Goal: Task Accomplishment & Management: Complete application form

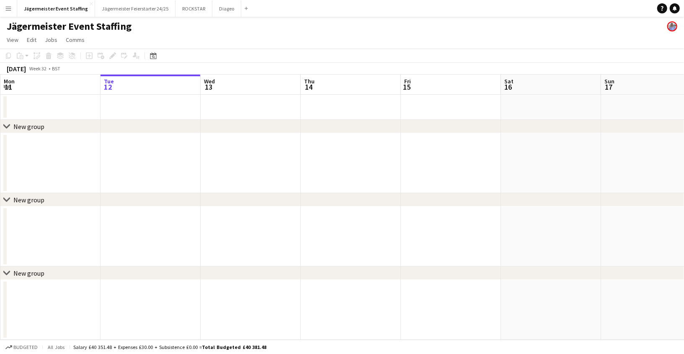
click at [133, 104] on app-date-cell at bounding box center [150, 107] width 100 height 25
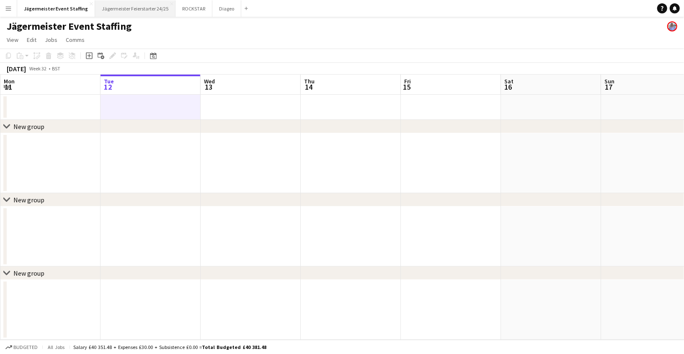
click at [131, 9] on button "Jägermeister Feierstarter 24/25 Close" at bounding box center [135, 8] width 80 height 16
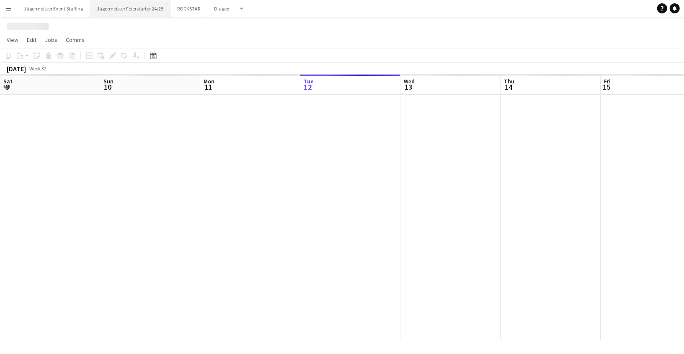
scroll to position [0, 200]
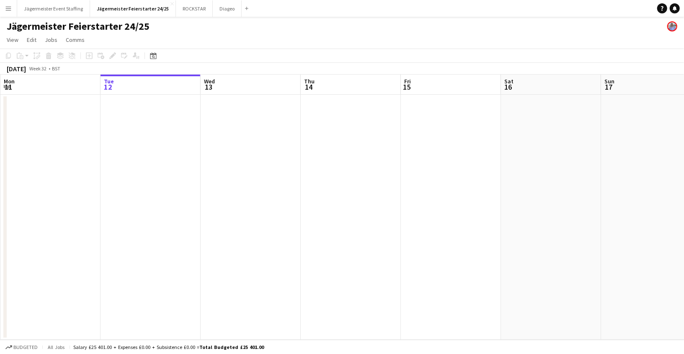
click at [115, 119] on app-date-cell at bounding box center [150, 217] width 100 height 245
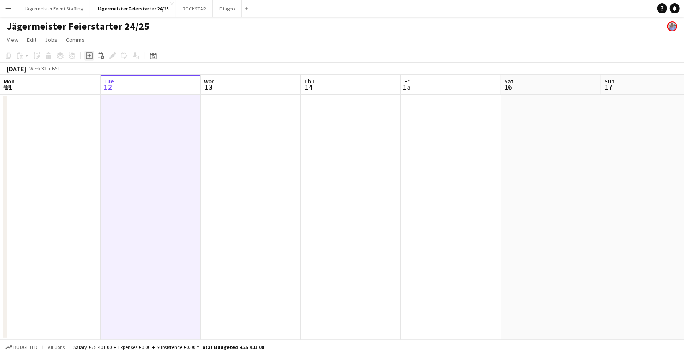
click at [87, 60] on div "Add job" at bounding box center [89, 56] width 10 height 10
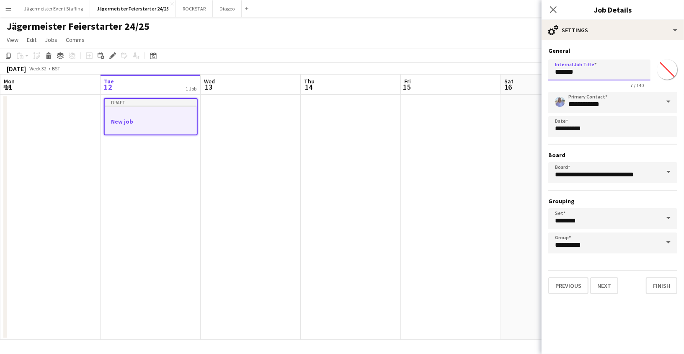
drag, startPoint x: 560, startPoint y: 77, endPoint x: 404, endPoint y: 77, distance: 155.8
click at [404, 77] on body "Menu Boards Boards Boards All jobs Status Workforce Workforce My Workforce Recr…" at bounding box center [342, 177] width 684 height 354
drag, startPoint x: 586, startPoint y: 73, endPoint x: 535, endPoint y: 70, distance: 50.7
click at [535, 70] on body "Menu Boards Boards Boards All jobs Status Workforce Workforce My Workforce Recr…" at bounding box center [342, 177] width 684 height 354
type input "**********"
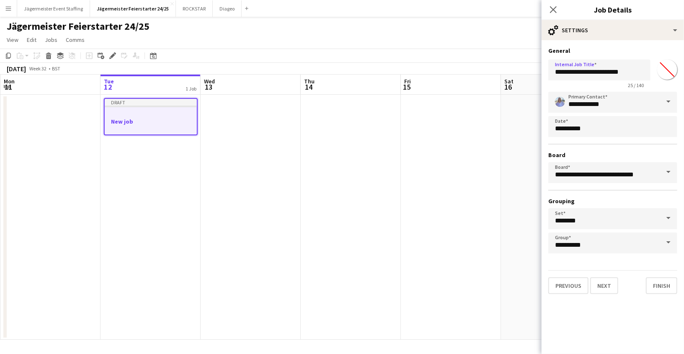
click at [672, 102] on span at bounding box center [668, 102] width 18 height 20
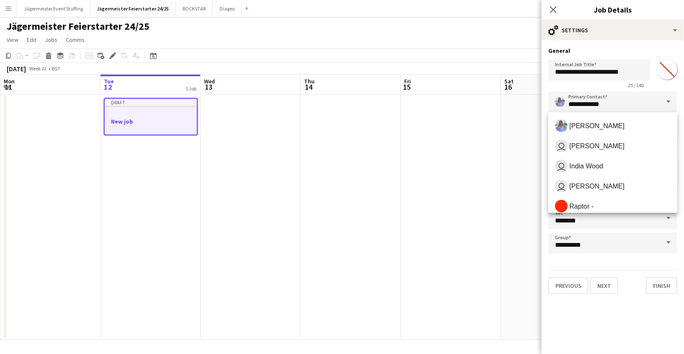
click at [670, 100] on span at bounding box center [668, 102] width 18 height 20
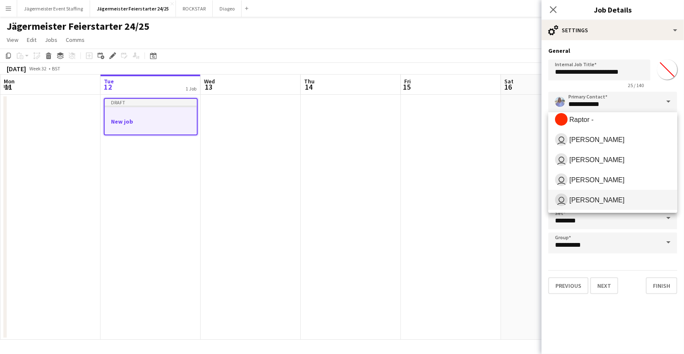
click at [602, 206] on mat-option "user [PERSON_NAME]" at bounding box center [612, 200] width 129 height 20
type input "**********"
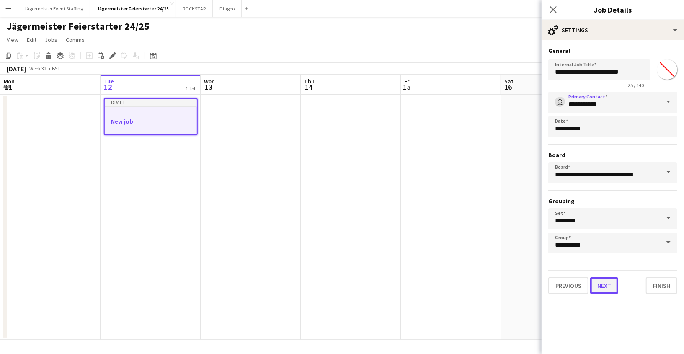
click at [607, 286] on button "Next" at bounding box center [604, 285] width 28 height 17
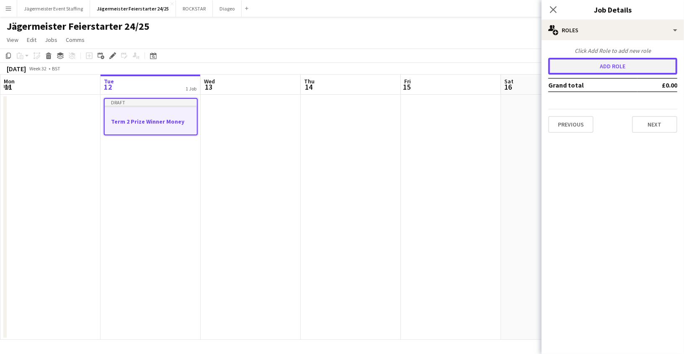
click at [652, 69] on button "Add role" at bounding box center [612, 66] width 129 height 17
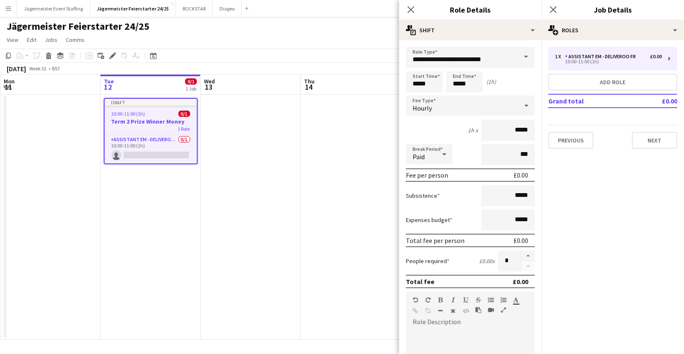
click at [528, 57] on span at bounding box center [526, 57] width 18 height 20
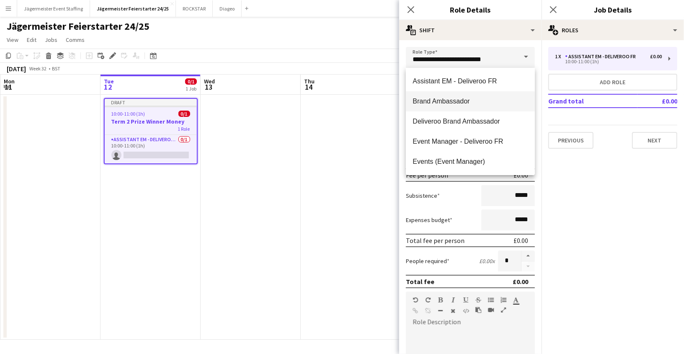
click at [466, 98] on span "Brand Ambassador" at bounding box center [470, 101] width 116 height 8
type input "**********"
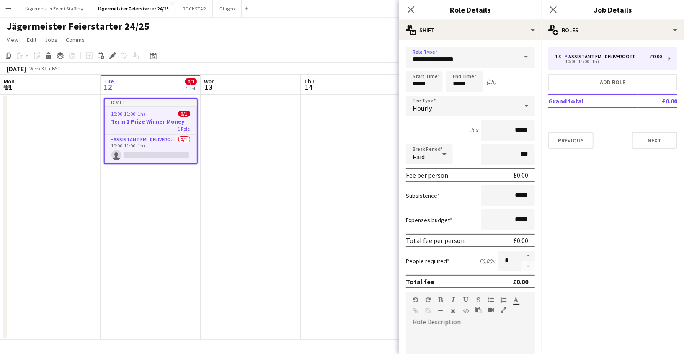
click at [521, 103] on div at bounding box center [526, 105] width 17 height 17
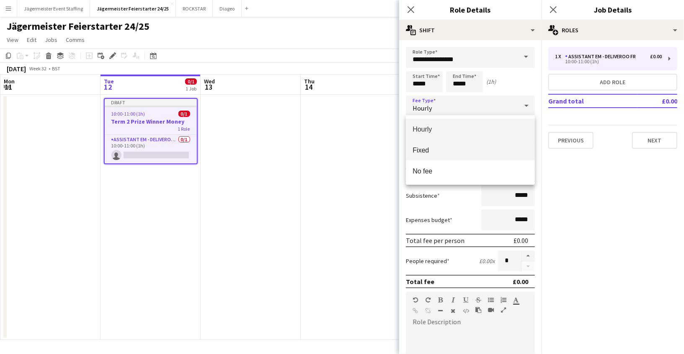
click at [454, 149] on span "Fixed" at bounding box center [470, 150] width 116 height 8
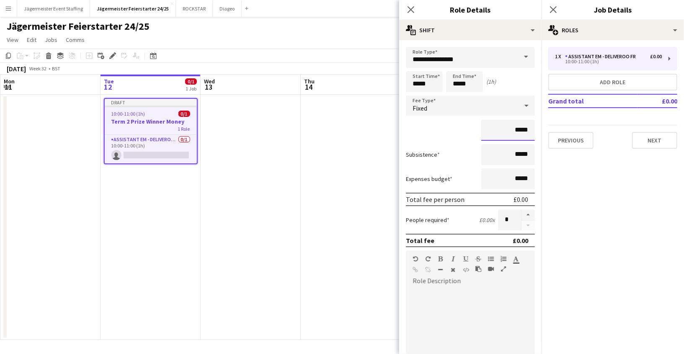
drag, startPoint x: 530, startPoint y: 126, endPoint x: 413, endPoint y: 125, distance: 117.2
click at [413, 125] on div "*****" at bounding box center [470, 130] width 129 height 21
type input "*****"
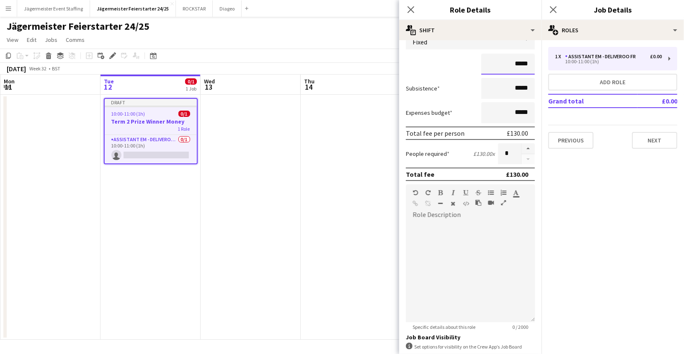
scroll to position [170, 0]
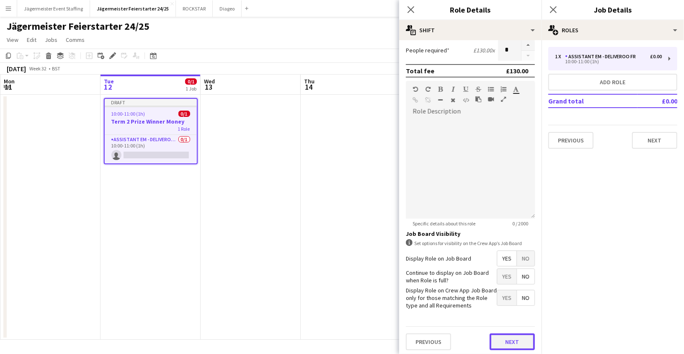
click at [515, 341] on button "Next" at bounding box center [511, 341] width 45 height 17
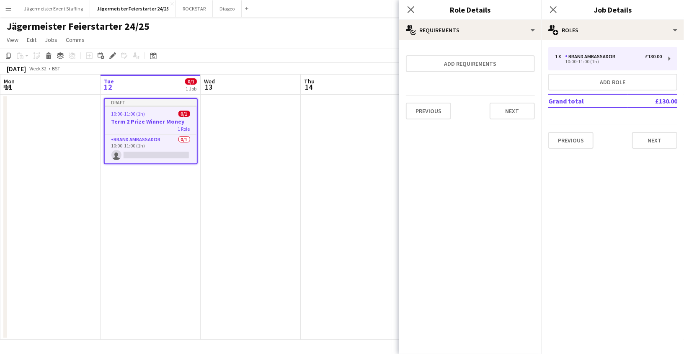
scroll to position [0, 0]
click at [513, 111] on button "Next" at bounding box center [511, 111] width 45 height 17
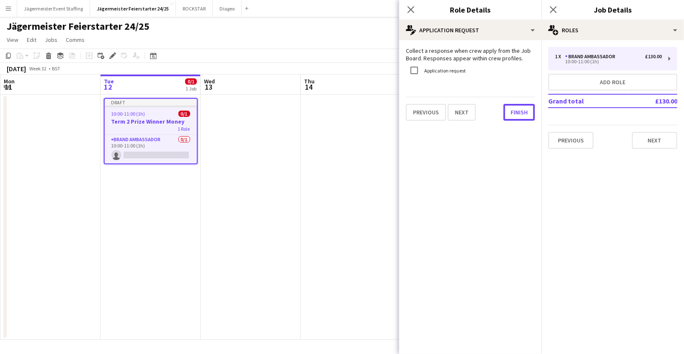
click at [513, 111] on button "Finish" at bounding box center [518, 112] width 31 height 17
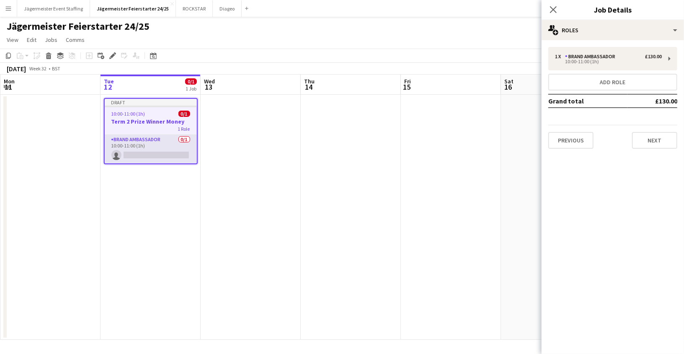
click at [160, 152] on app-card-role "Brand Ambassador 0/1 10:00-11:00 (1h) single-neutral-actions" at bounding box center [151, 149] width 92 height 28
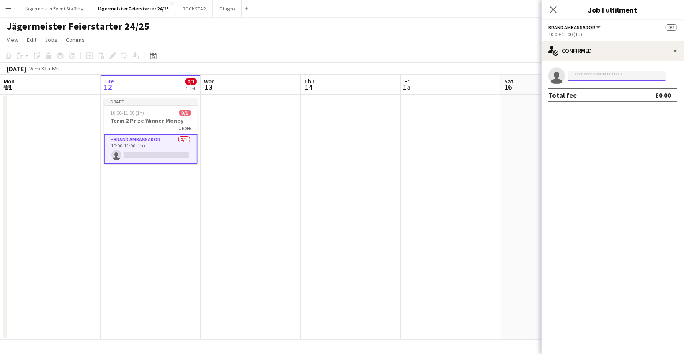
click at [641, 73] on input at bounding box center [616, 76] width 97 height 10
type input "*****"
click at [650, 92] on span "[EMAIL_ADDRESS][DOMAIN_NAME]" at bounding box center [617, 94] width 84 height 7
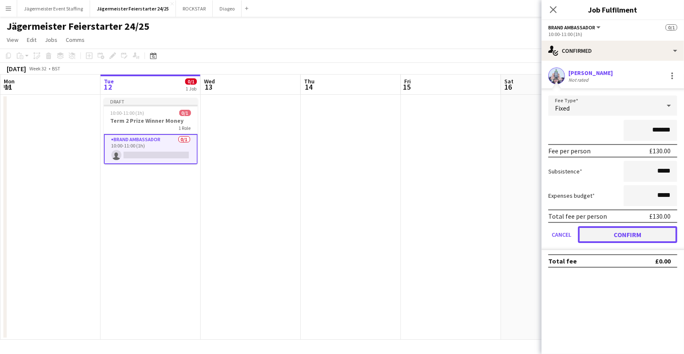
click at [628, 240] on button "Confirm" at bounding box center [627, 234] width 99 height 17
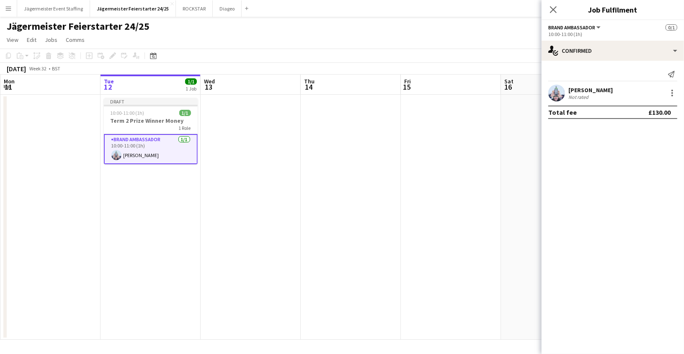
click at [512, 244] on app-date-cell at bounding box center [551, 217] width 100 height 245
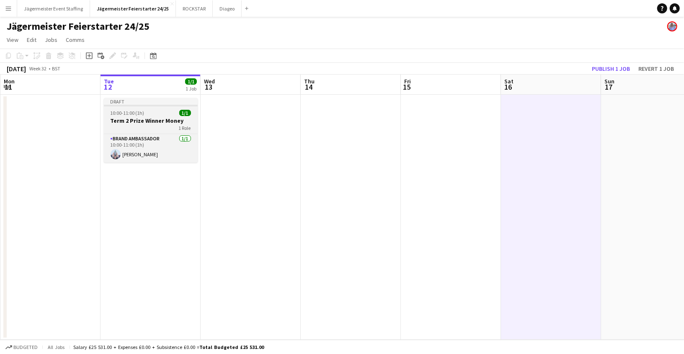
click at [152, 116] on app-job-card "Draft 10:00-11:00 (1h) 1/1 Term 2 Prize Winner Money 1 Role Brand Ambassador [D…" at bounding box center [151, 130] width 94 height 64
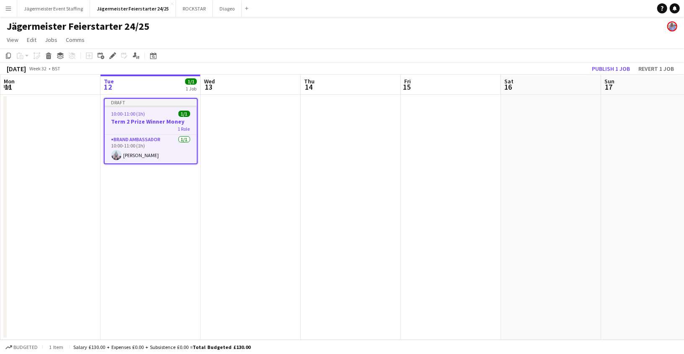
click at [464, 181] on app-date-cell at bounding box center [451, 217] width 100 height 245
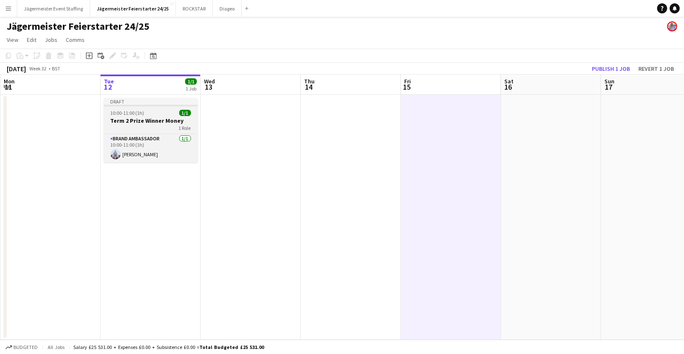
click at [151, 111] on div "10:00-11:00 (1h) 1/1" at bounding box center [151, 113] width 94 height 6
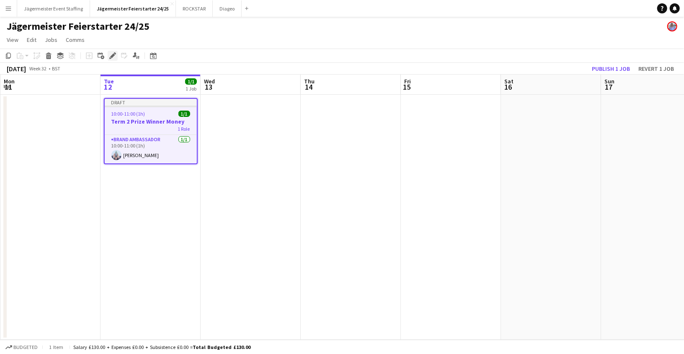
click at [114, 53] on icon at bounding box center [115, 53] width 2 height 2
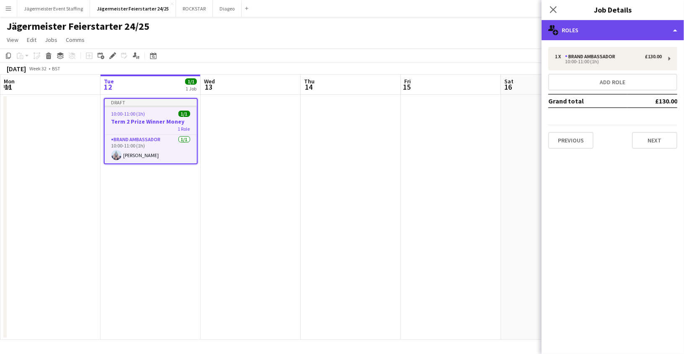
click at [620, 31] on div "multiple-users-add Roles" at bounding box center [612, 30] width 142 height 20
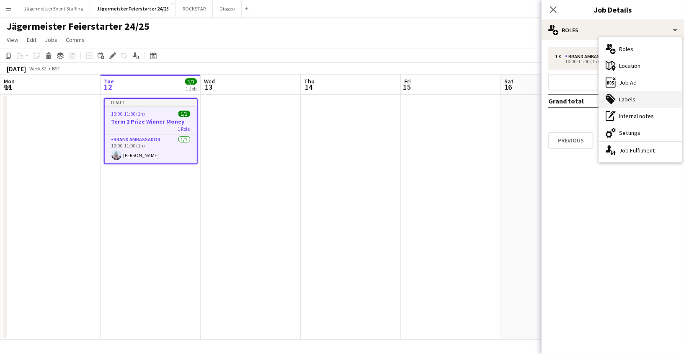
click at [636, 100] on div "tags-double Labels" at bounding box center [640, 99] width 83 height 17
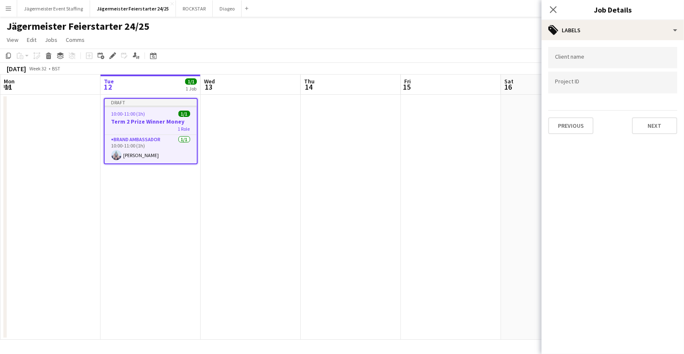
click at [624, 55] on form at bounding box center [613, 57] width 116 height 9
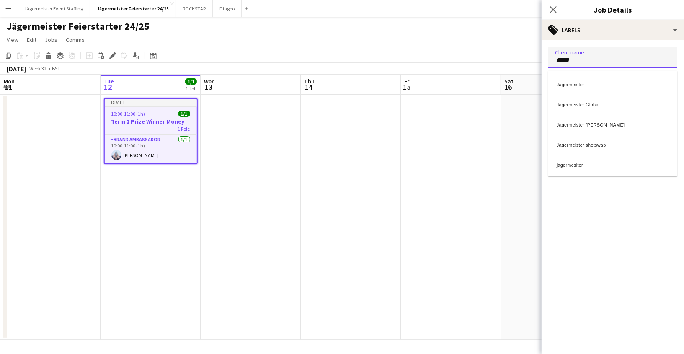
type input "*****"
click at [609, 83] on div "Jagermeister" at bounding box center [612, 83] width 129 height 20
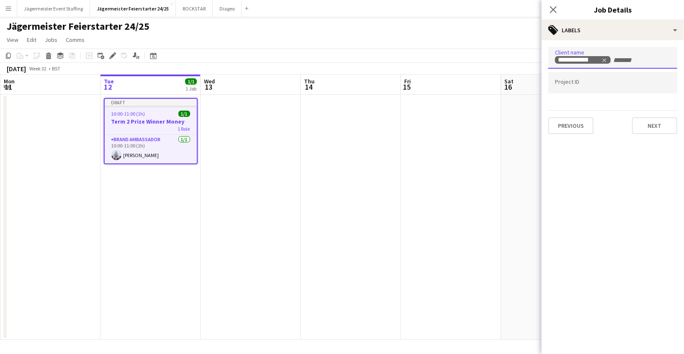
click at [603, 83] on input "Type to search project ID labels..." at bounding box center [613, 83] width 116 height 8
type input "******"
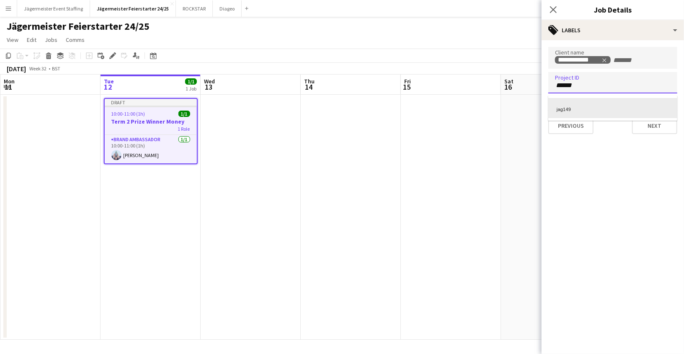
click at [639, 114] on div "jag149" at bounding box center [612, 108] width 129 height 20
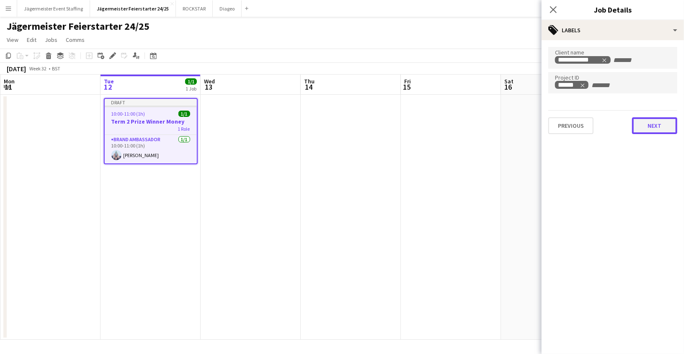
click at [657, 127] on button "Next" at bounding box center [654, 125] width 45 height 17
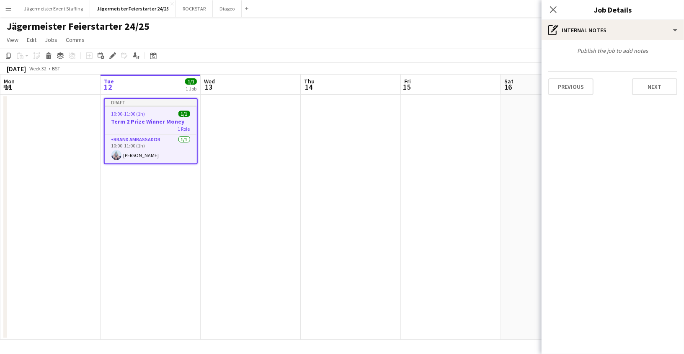
click at [470, 199] on app-date-cell at bounding box center [451, 217] width 100 height 245
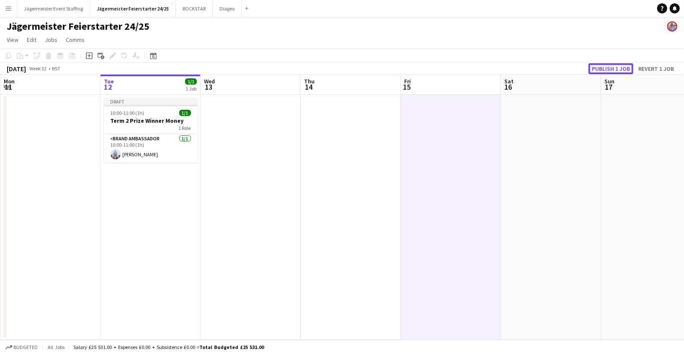
click at [621, 65] on button "Publish 1 job" at bounding box center [610, 68] width 45 height 11
click at [276, 168] on app-date-cell at bounding box center [251, 217] width 100 height 245
